Goal: Use online tool/utility: Utilize a website feature to perform a specific function

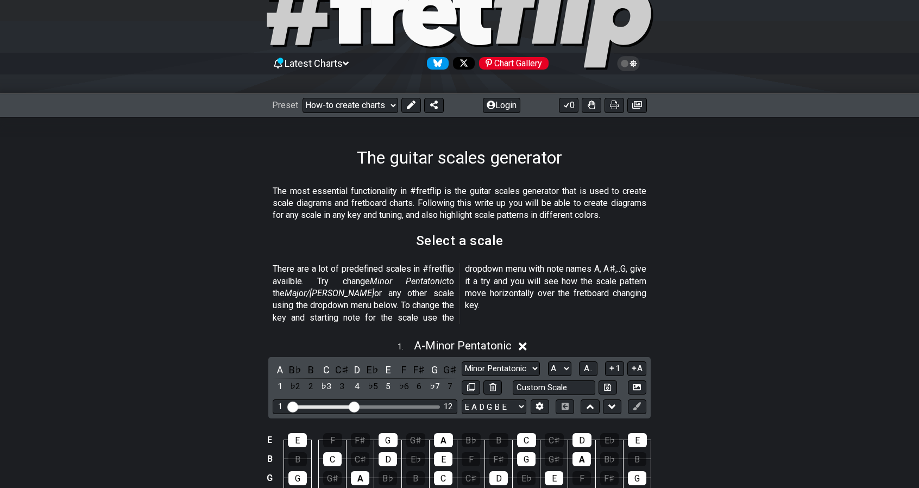
scroll to position [217, 0]
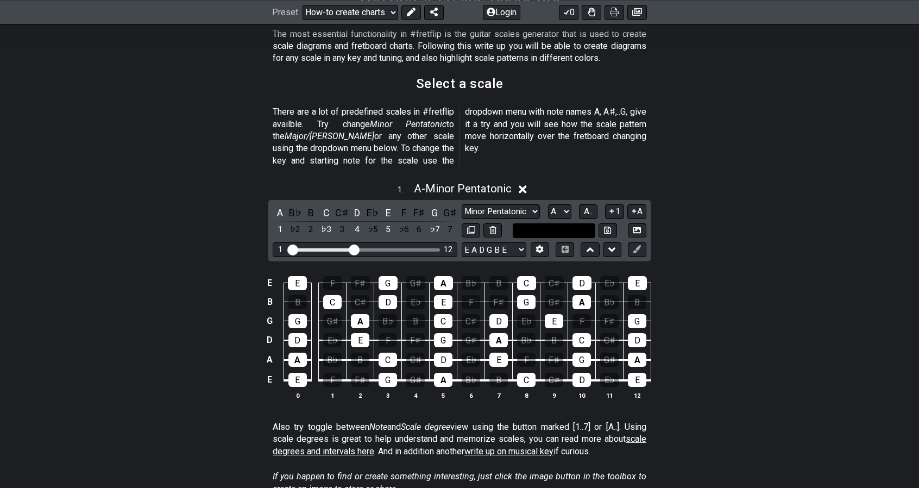
click at [554, 223] on input "text" at bounding box center [554, 230] width 83 height 15
click at [572, 223] on input "text" at bounding box center [554, 230] width 83 height 15
type input "Custom Scale"
click at [204, 236] on div "1 . A - Minor Pentatonic A B♭ B C C♯ D E♭ E F F♯ G G♯ 1 ♭2 2 ♭3 3 4 ♭5 5 ♭6 6 ♭…" at bounding box center [459, 294] width 919 height 239
drag, startPoint x: 351, startPoint y: 235, endPoint x: 409, endPoint y: 237, distance: 57.6
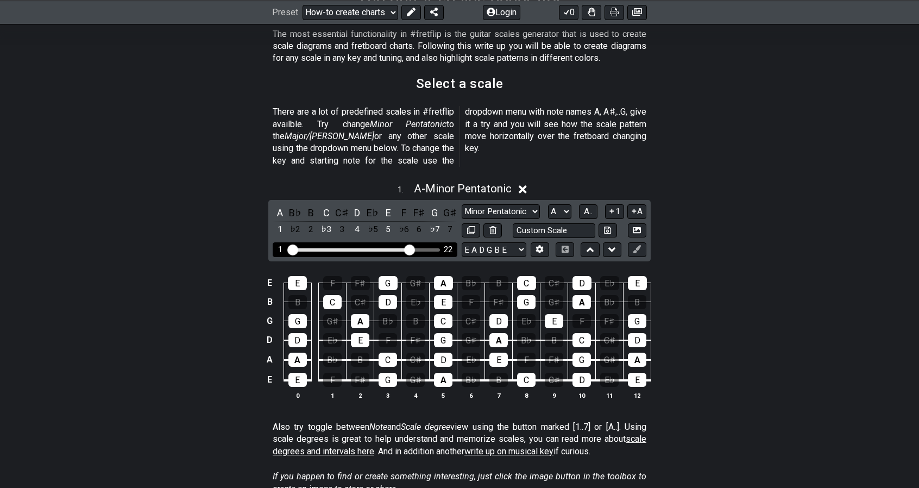
click at [409, 249] on input "Visible fret range" at bounding box center [365, 249] width 154 height 0
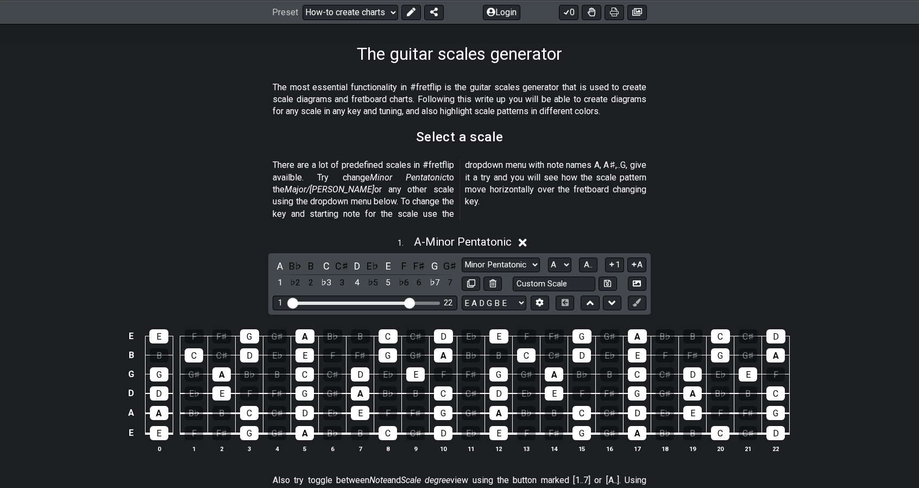
scroll to position [161, 0]
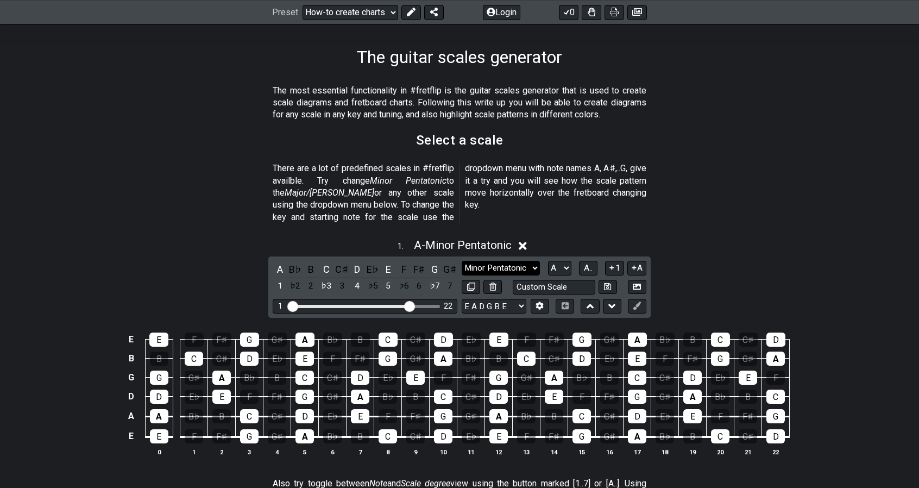
click at [510, 261] on select "Minor Pentatonic New Scale Minor Pentatonic Major Pentatonic Minor Blues Major …" at bounding box center [501, 268] width 78 height 15
select select "Lydian"
click at [462, 261] on select "Minor Pentatonic New Scale Minor Pentatonic Major Pentatonic Minor Blues Major …" at bounding box center [501, 268] width 78 height 15
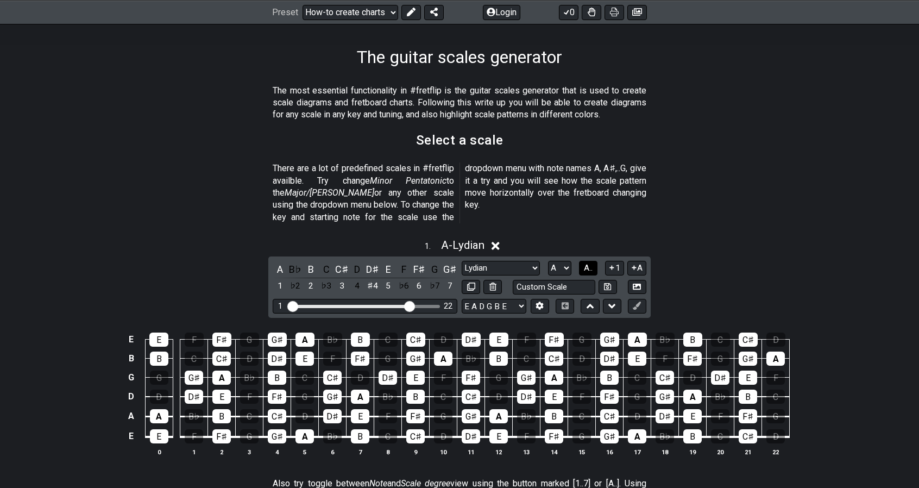
click at [591, 263] on span "A.." at bounding box center [588, 268] width 9 height 10
click at [591, 263] on span "1..7" at bounding box center [587, 268] width 13 height 10
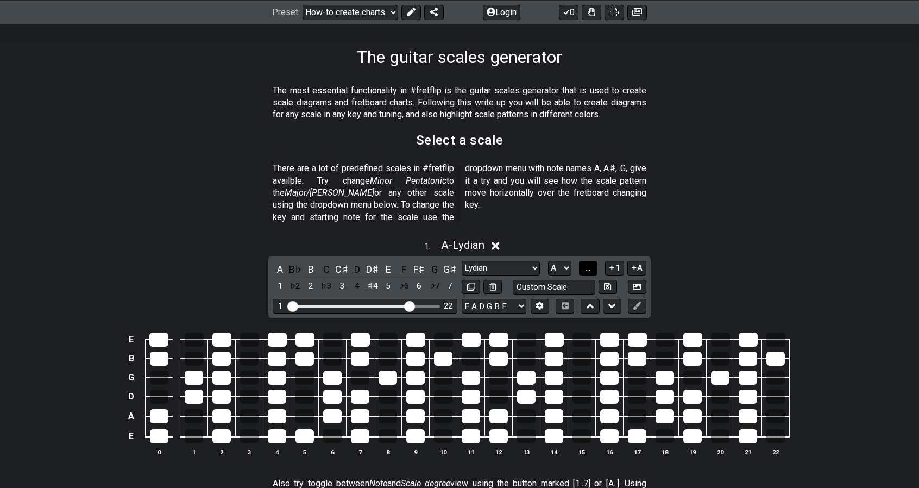
click at [591, 263] on span "..." at bounding box center [588, 268] width 5 height 10
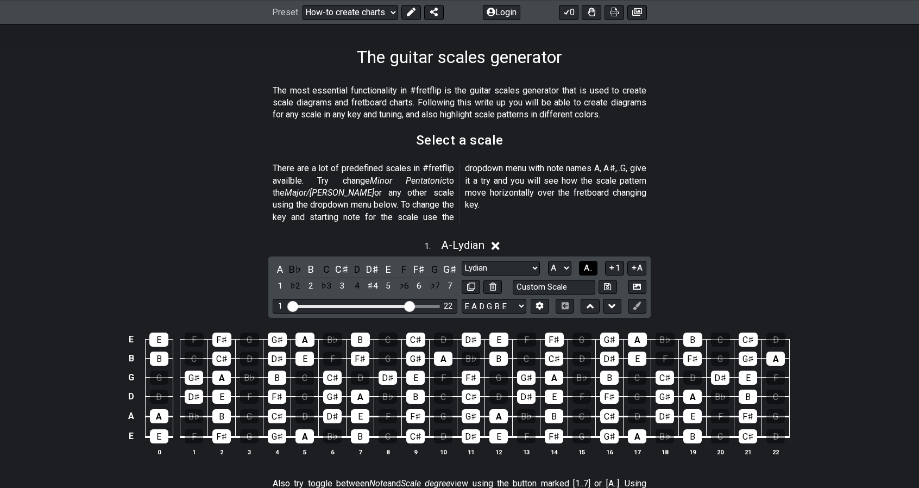
click at [591, 263] on span "A.." at bounding box center [588, 268] width 9 height 10
click at [591, 263] on span "1..7" at bounding box center [587, 268] width 13 height 10
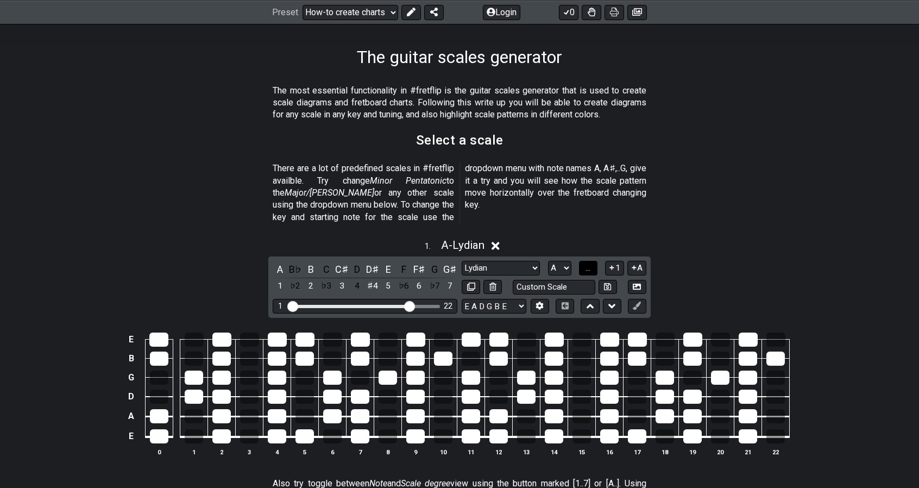
click at [591, 263] on span "..." at bounding box center [588, 268] width 5 height 10
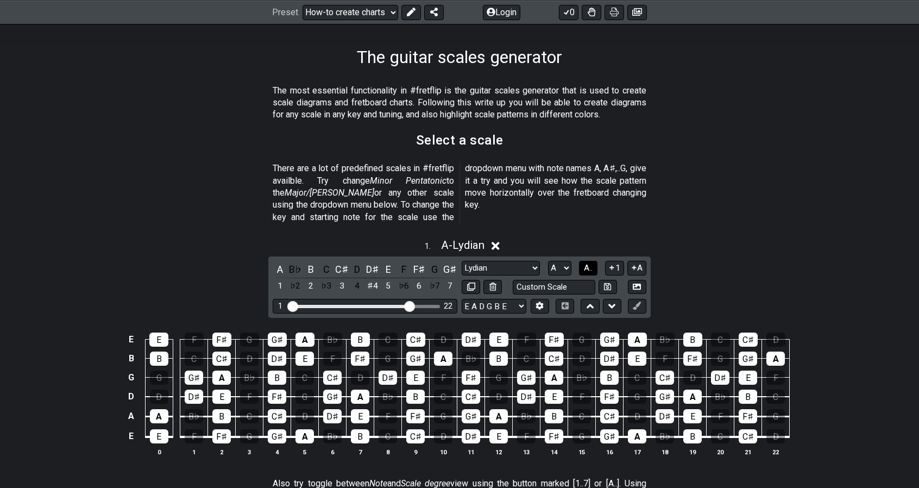
click at [591, 263] on span "A.." at bounding box center [588, 268] width 9 height 10
click at [590, 263] on span "1..7" at bounding box center [587, 268] width 13 height 10
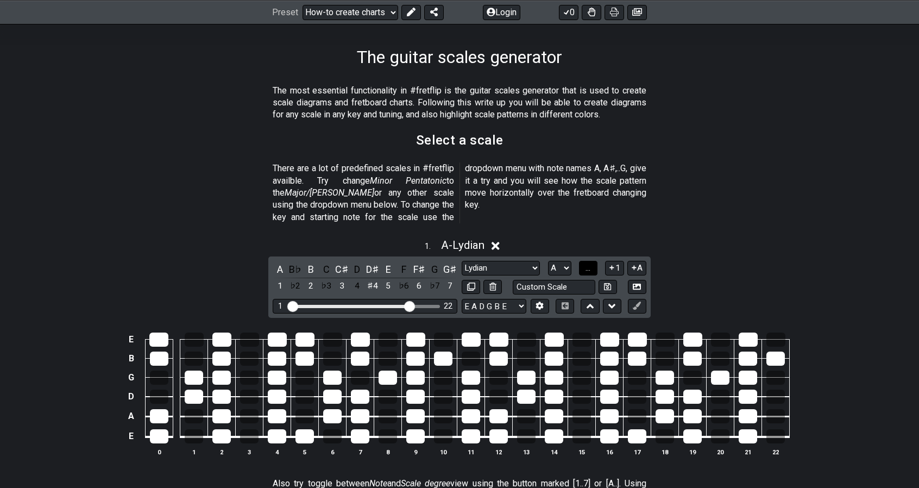
click at [587, 263] on span "..." at bounding box center [588, 268] width 5 height 10
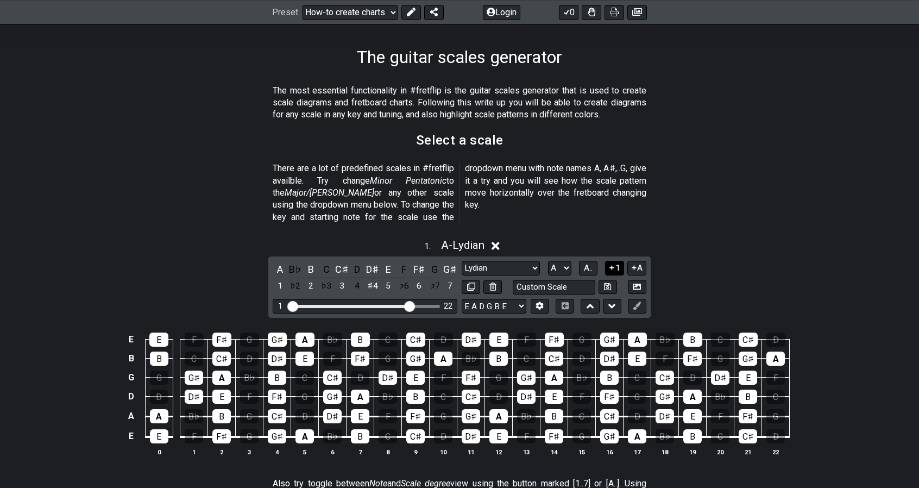
click at [613, 265] on icon at bounding box center [612, 267] width 4 height 4
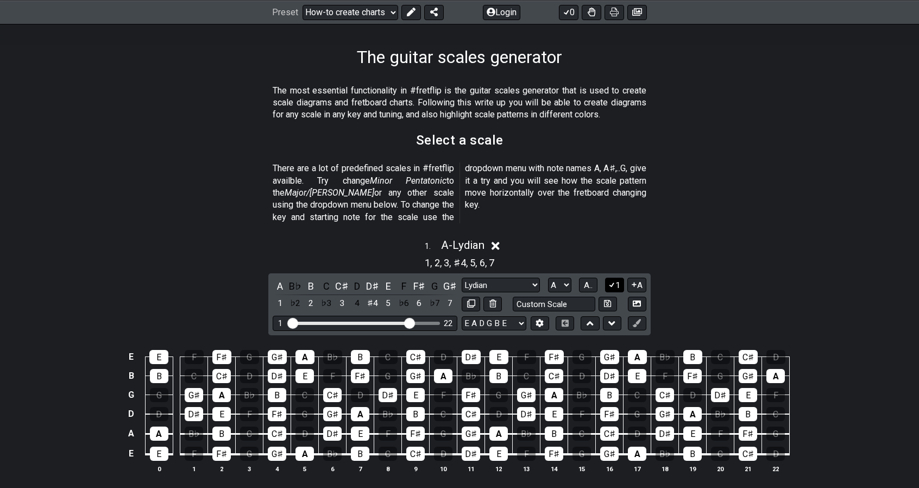
click at [606, 278] on button "1" at bounding box center [614, 285] width 18 height 15
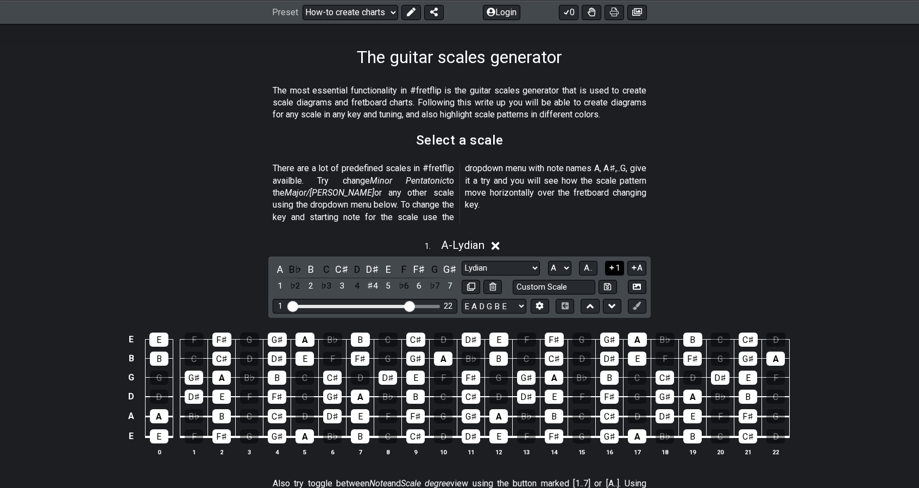
click at [611, 263] on icon at bounding box center [612, 267] width 10 height 8
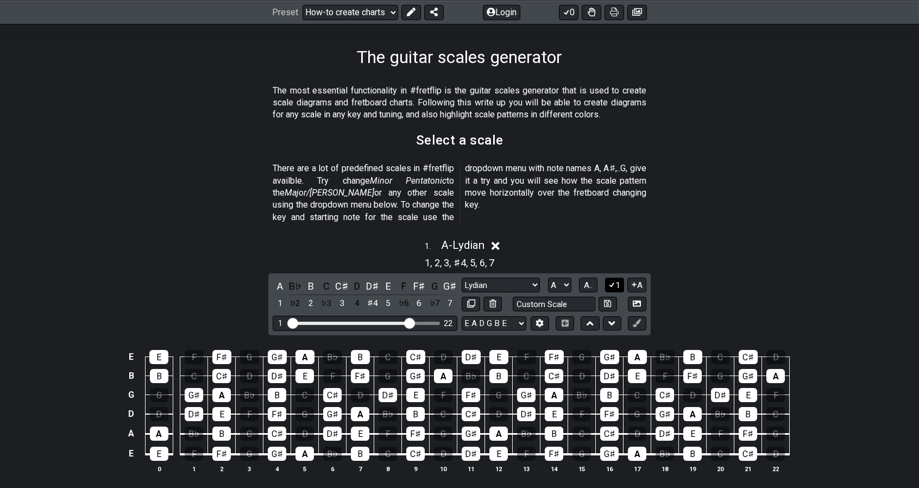
click at [614, 280] on icon at bounding box center [612, 284] width 10 height 8
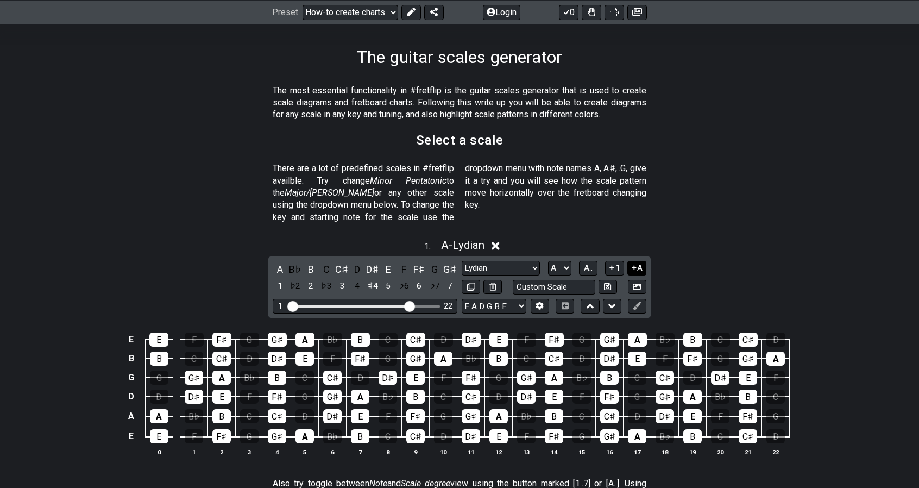
click at [635, 263] on icon at bounding box center [634, 267] width 10 height 8
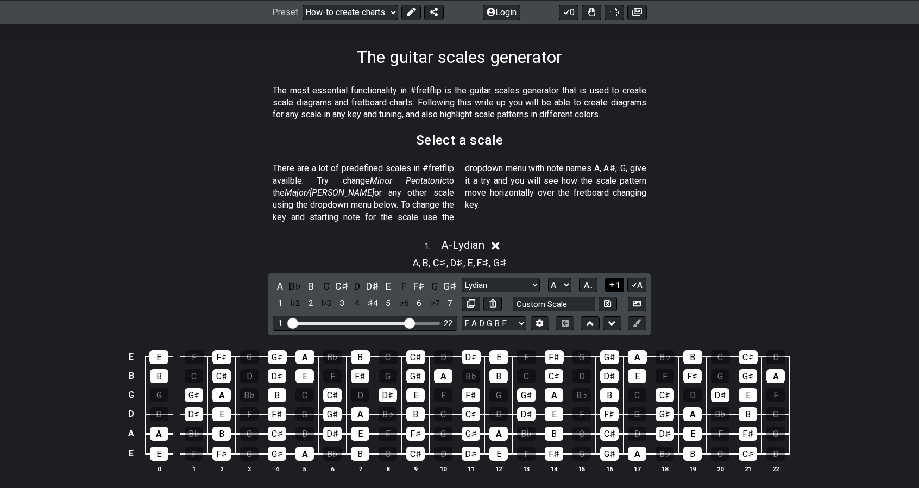
click at [617, 278] on button "1" at bounding box center [614, 285] width 18 height 15
click at [570, 297] on input "text" at bounding box center [554, 304] width 83 height 15
click at [573, 297] on input "text" at bounding box center [554, 304] width 83 height 15
type input "Custom Scale"
click at [636, 300] on icon at bounding box center [637, 303] width 8 height 6
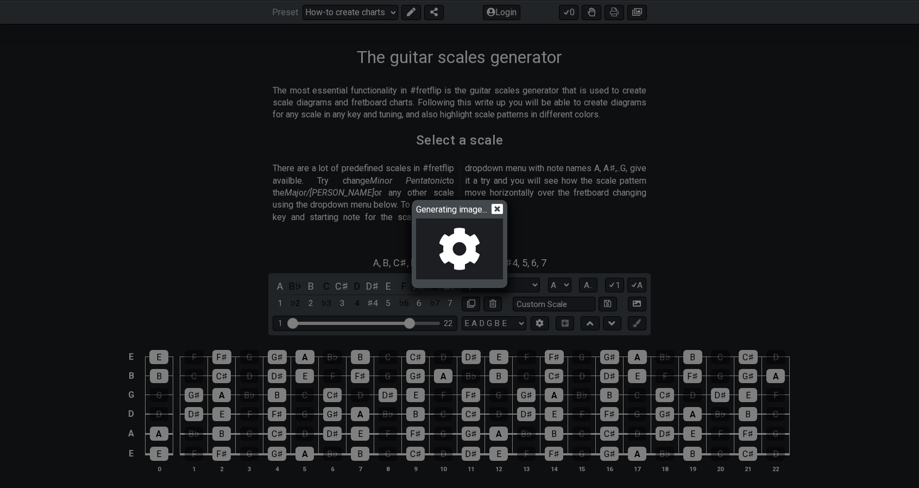
click at [499, 206] on icon at bounding box center [497, 209] width 11 height 10
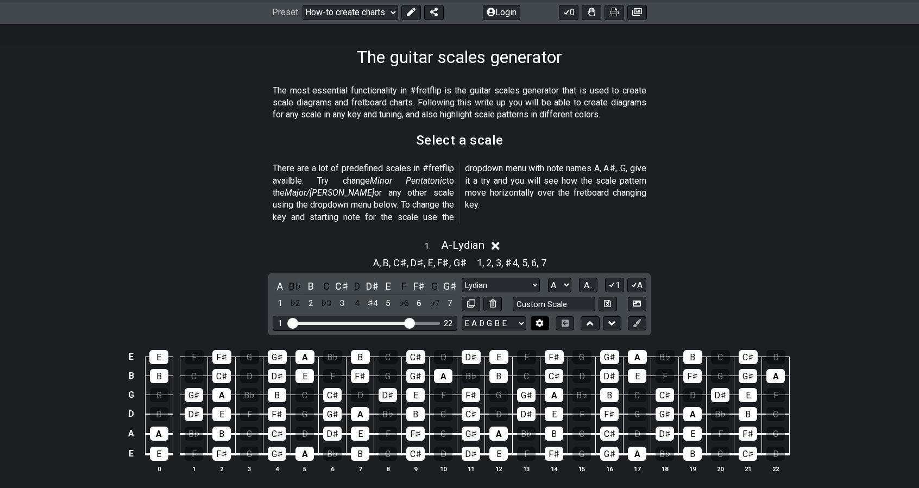
click at [542, 319] on icon at bounding box center [540, 323] width 8 height 8
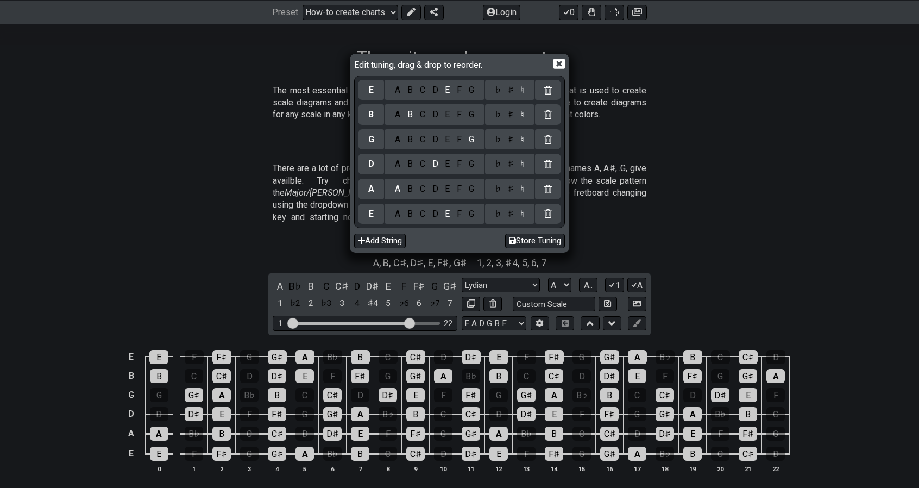
click at [563, 64] on icon at bounding box center [559, 64] width 11 height 10
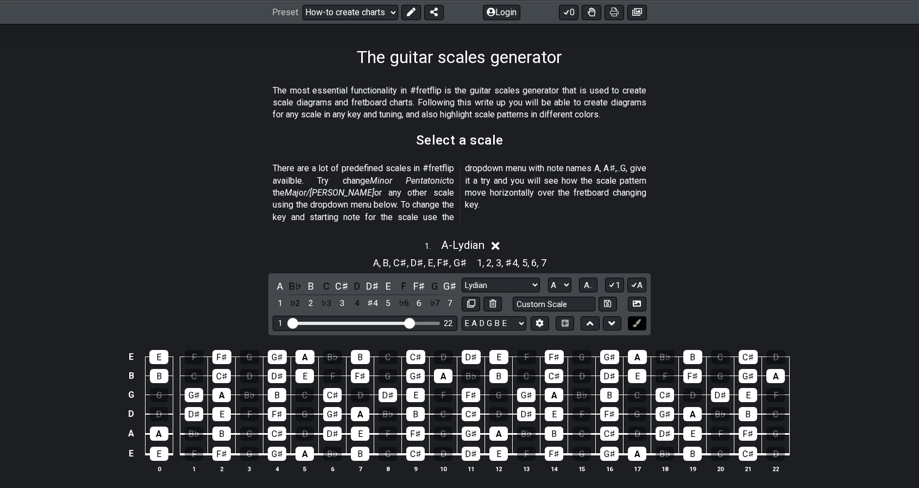
click at [638, 319] on icon at bounding box center [637, 323] width 8 height 8
click at [605, 350] on div "G♯" at bounding box center [609, 357] width 19 height 14
click at [541, 342] on td "F♯" at bounding box center [555, 347] width 28 height 19
click at [551, 350] on div "F♯" at bounding box center [554, 357] width 19 height 14
